Goal: Transaction & Acquisition: Purchase product/service

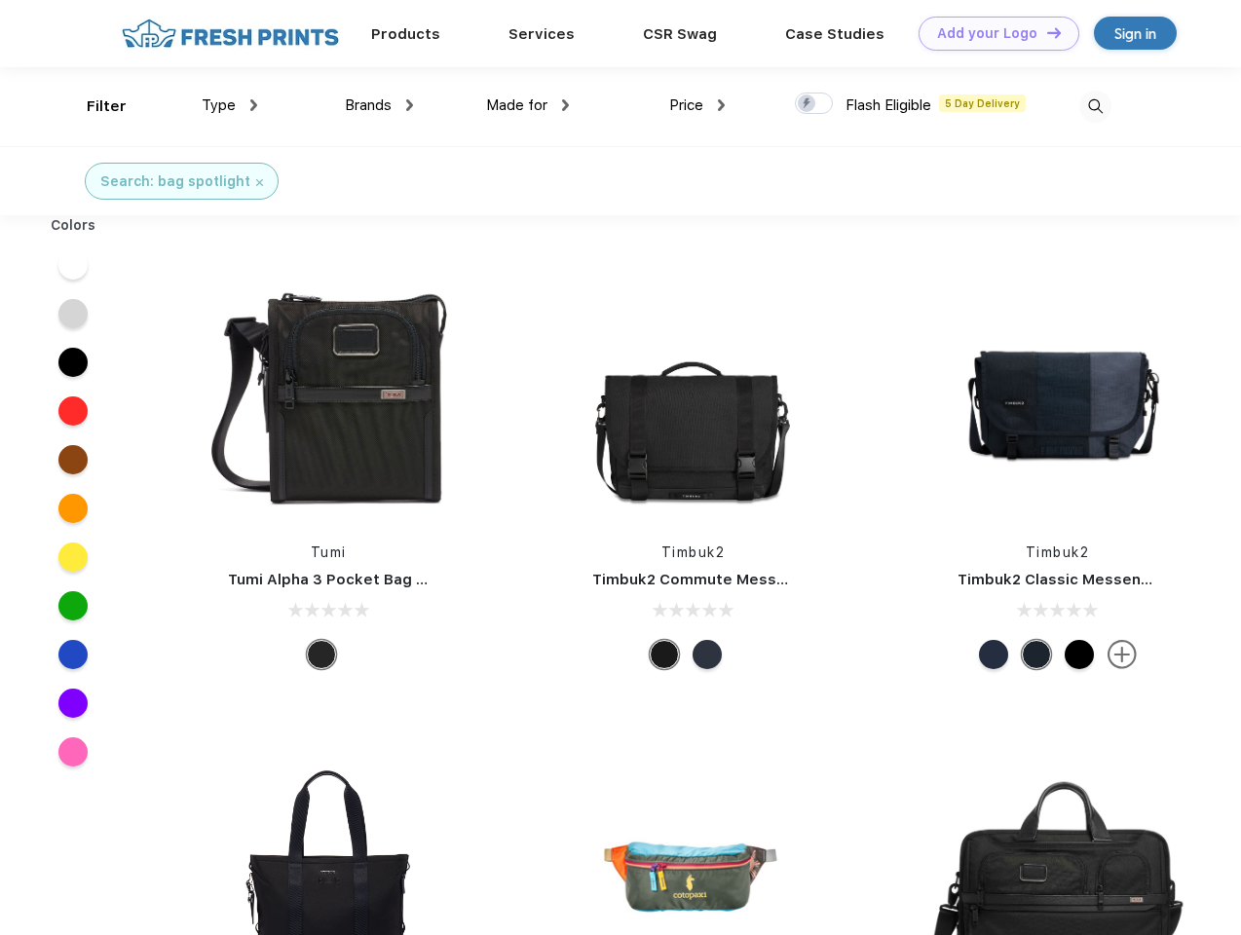
click at [991, 33] on link "Add your Logo Design Tool" at bounding box center [998, 34] width 161 height 34
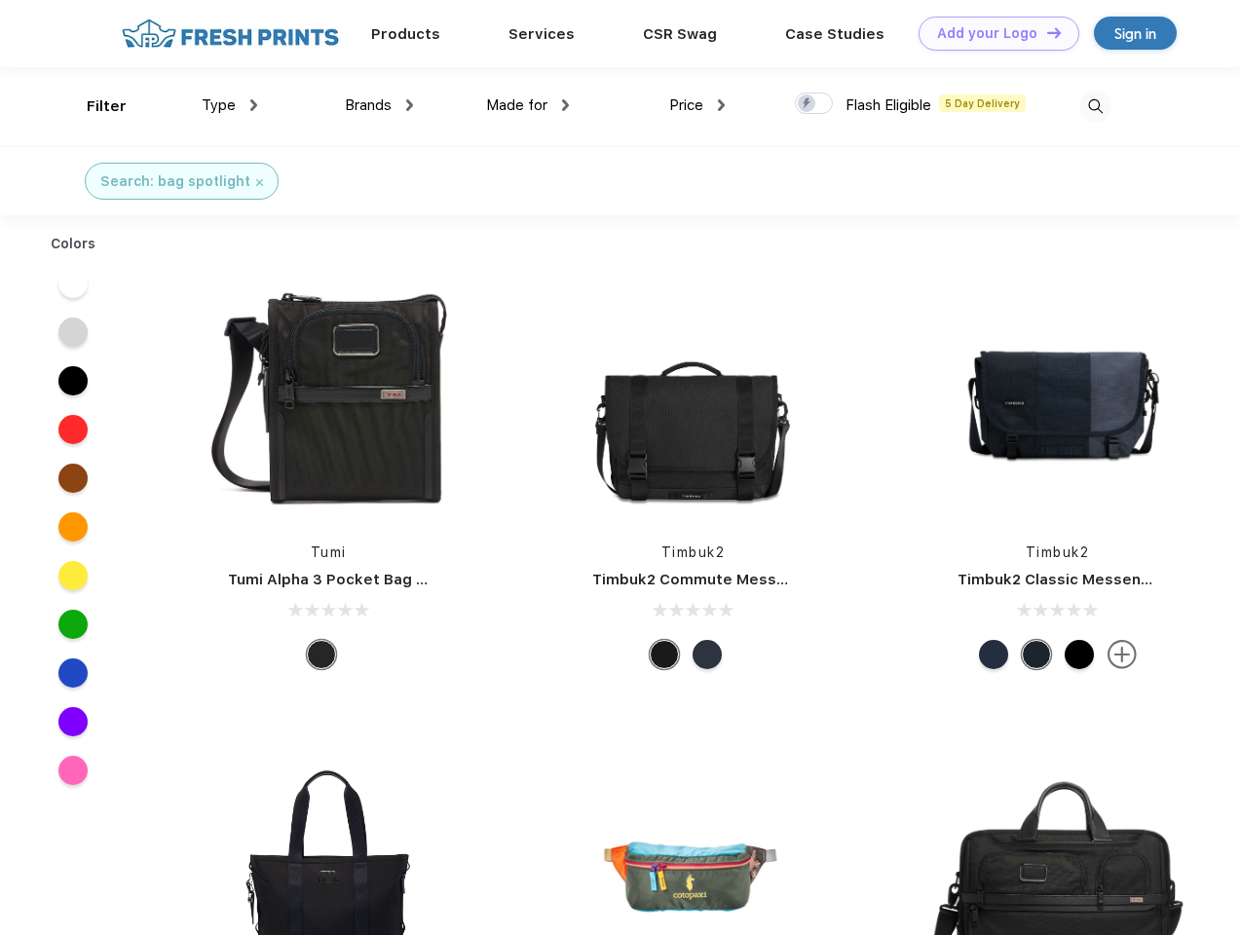
click at [0, 0] on div "Design Tool" at bounding box center [0, 0] width 0 height 0
click at [1045, 32] on link "Add your Logo Design Tool" at bounding box center [998, 34] width 161 height 34
click at [93, 106] on div "Filter" at bounding box center [107, 106] width 40 height 22
click at [230, 105] on span "Type" at bounding box center [219, 105] width 34 height 18
click at [379, 105] on span "Brands" at bounding box center [368, 105] width 47 height 18
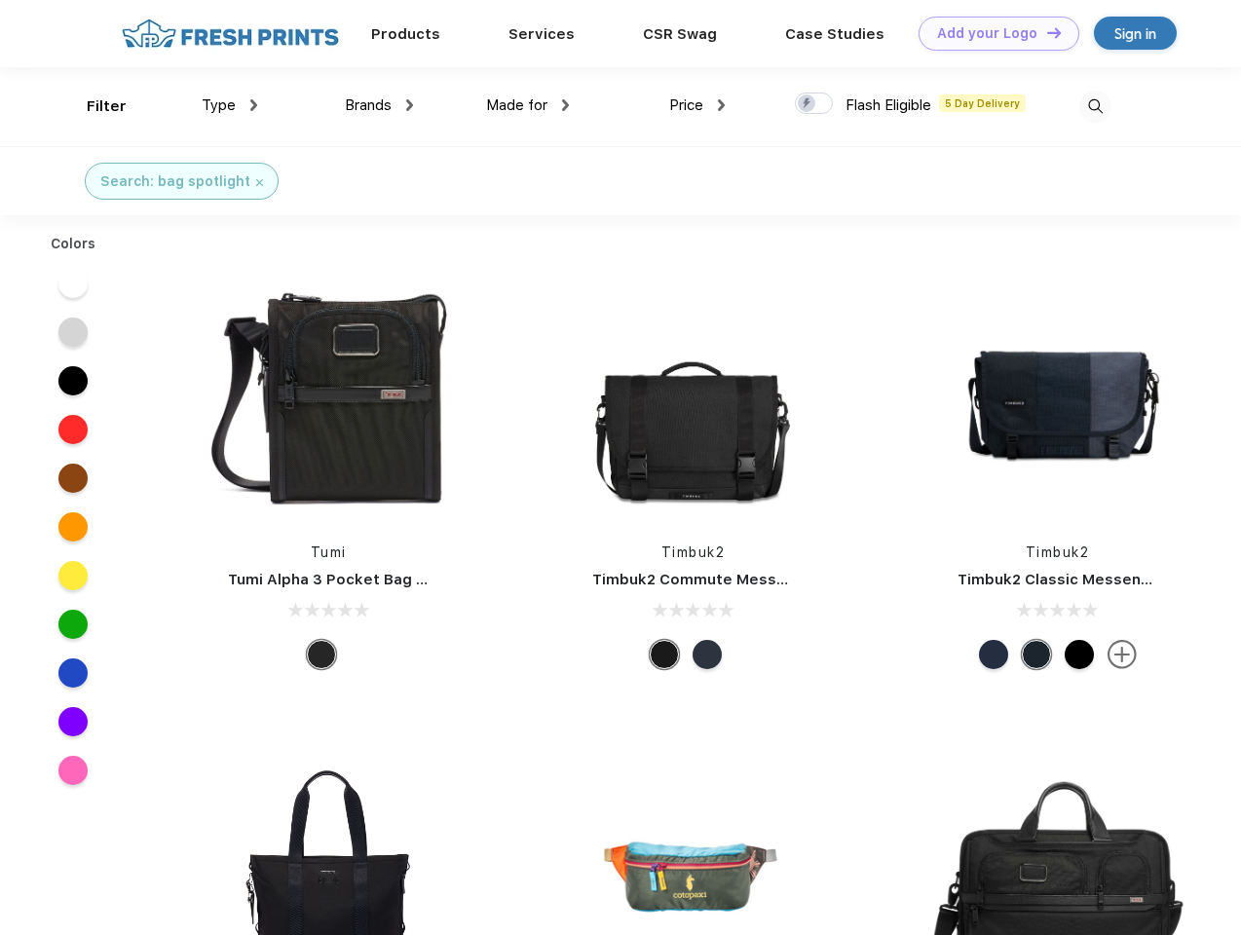
click at [528, 105] on span "Made for" at bounding box center [516, 105] width 61 height 18
click at [697, 105] on span "Price" at bounding box center [686, 105] width 34 height 18
click at [814, 104] on div at bounding box center [814, 103] width 38 height 21
click at [807, 104] on input "checkbox" at bounding box center [801, 98] width 13 height 13
click at [1095, 106] on img at bounding box center [1095, 107] width 32 height 32
